Goal: Information Seeking & Learning: Learn about a topic

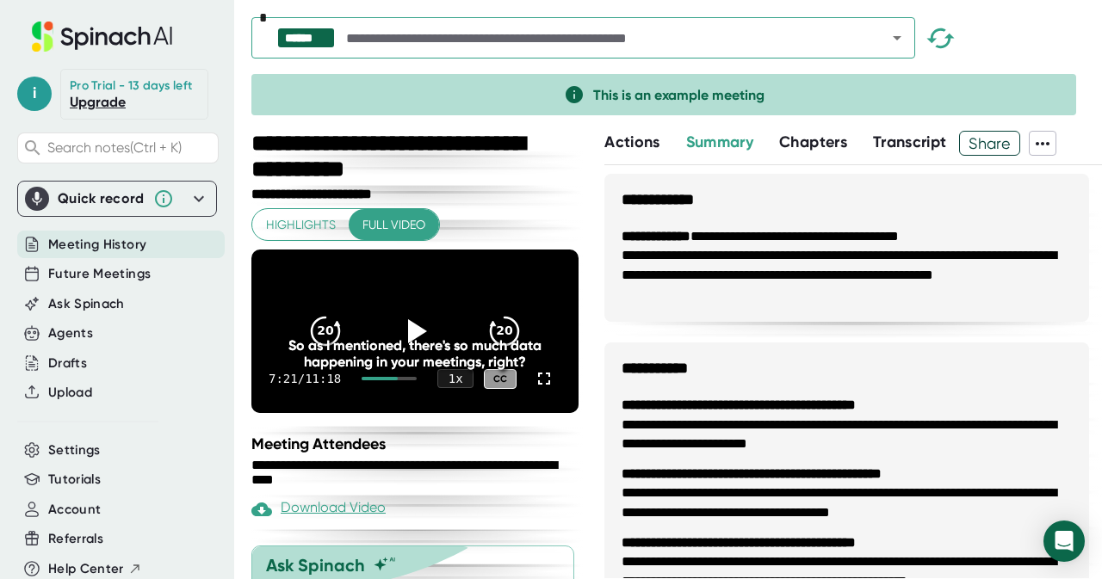
scroll to position [736, 0]
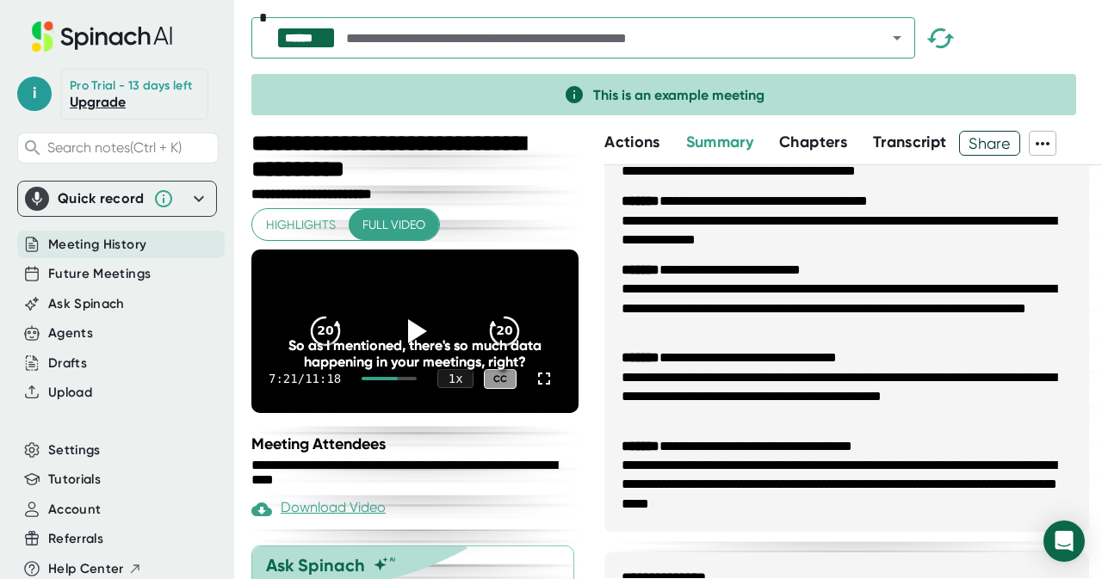
click at [90, 255] on span "Meeting History" at bounding box center [97, 245] width 98 height 20
click at [189, 209] on icon at bounding box center [199, 199] width 21 height 21
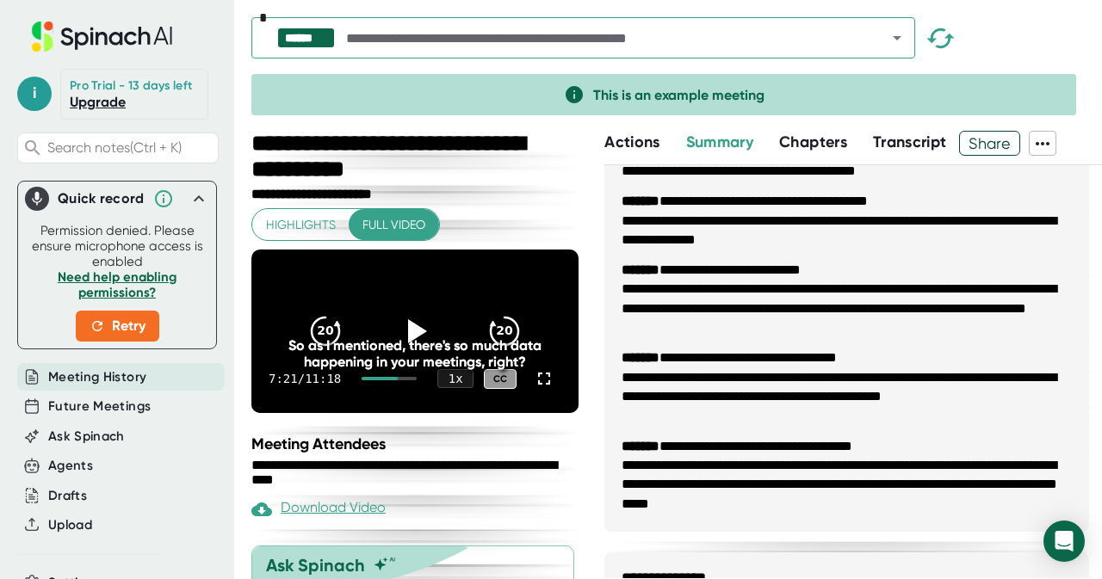
click at [643, 142] on span "Actions" at bounding box center [631, 142] width 55 height 19
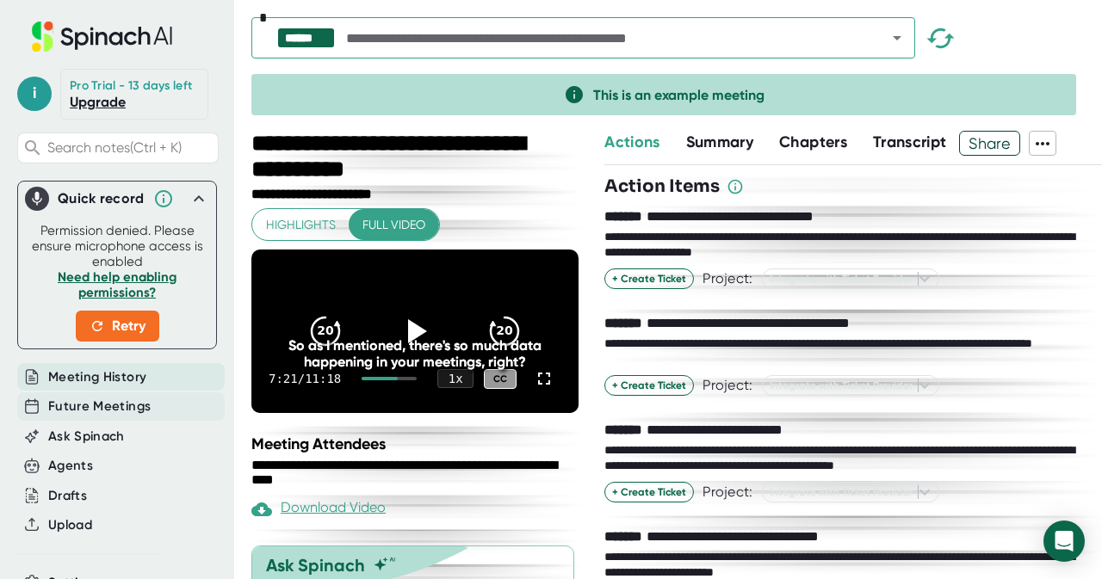
click at [105, 417] on span "Future Meetings" at bounding box center [99, 407] width 102 height 20
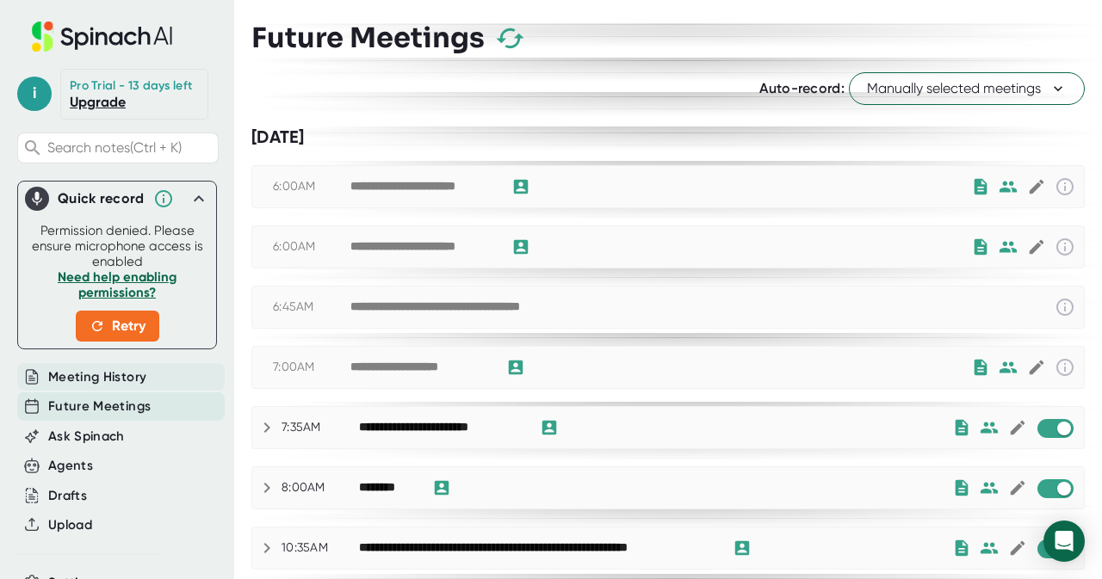
click at [124, 387] on span "Meeting History" at bounding box center [97, 378] width 98 height 20
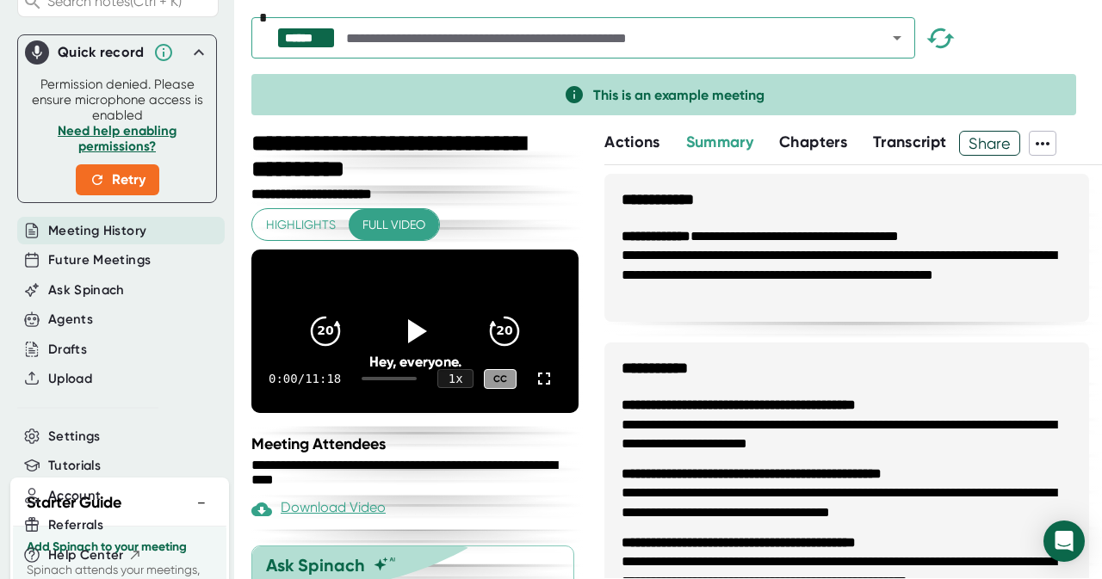
scroll to position [140, 0]
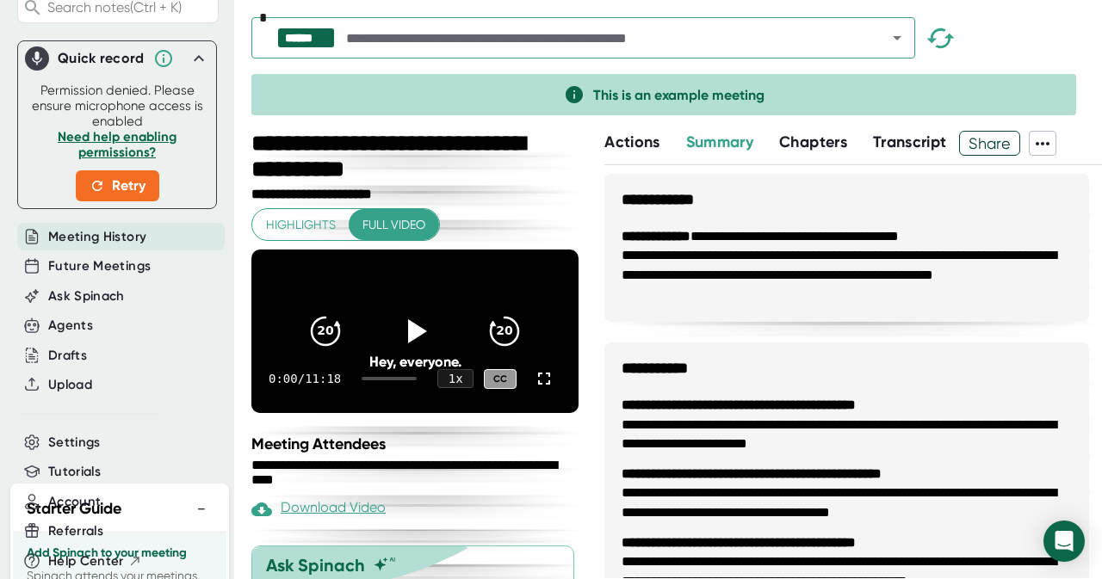
click at [189, 69] on icon at bounding box center [199, 58] width 21 height 21
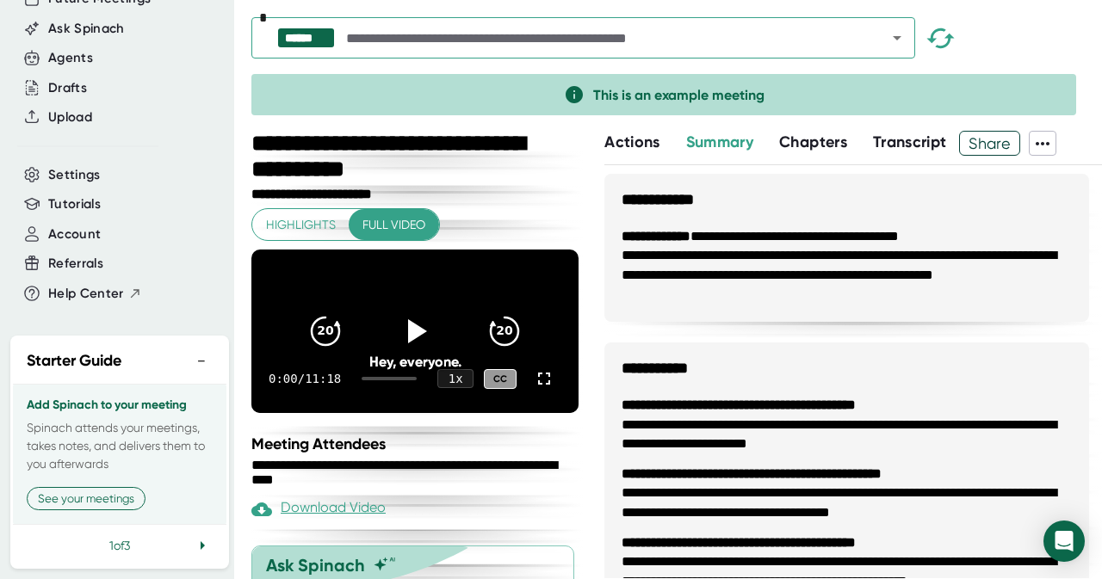
scroll to position [305, 0]
click at [105, 487] on button "See your meetings" at bounding box center [86, 498] width 119 height 23
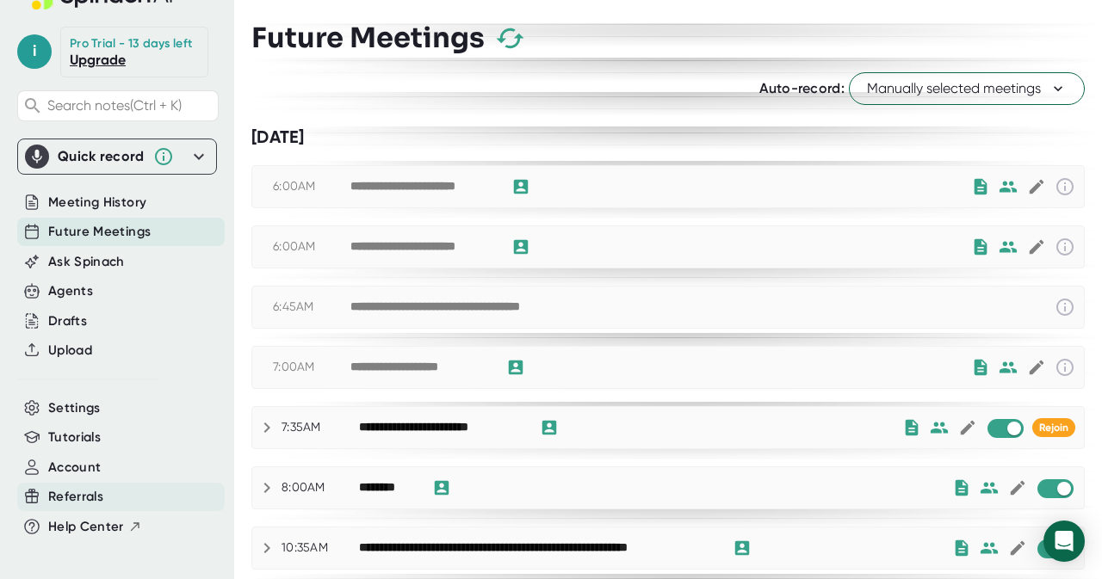
scroll to position [55, 0]
